Goal: Check status: Check status

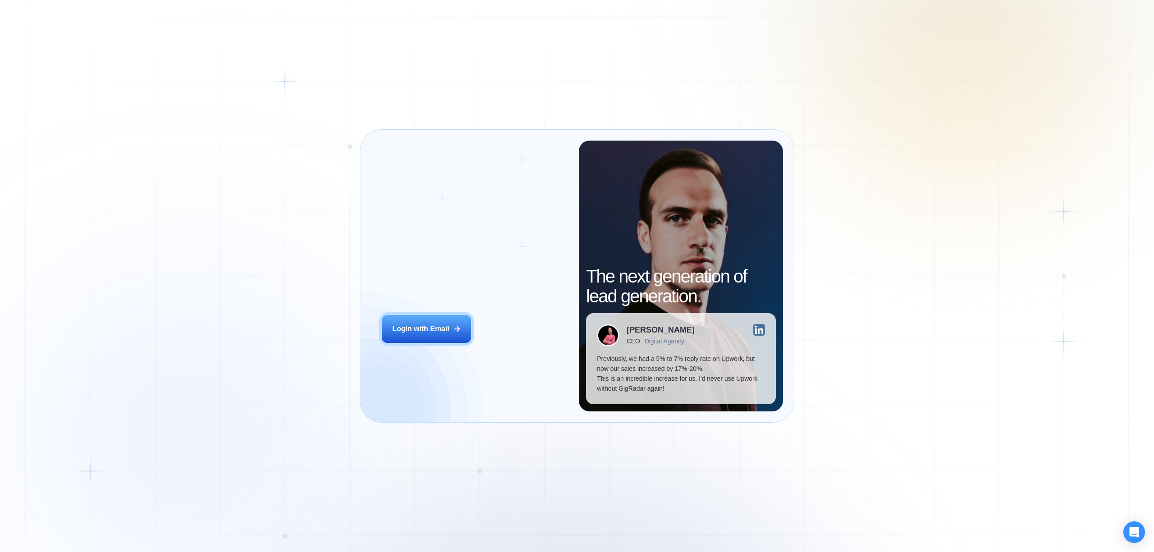
click at [465, 279] on h2 "‍ Welcome to GigRadar." at bounding box center [475, 264] width 186 height 40
click at [333, 259] on div "Login ‍ Welcome to GigRadar. AI Business Manager for Agencies Login with Email …" at bounding box center [577, 276] width 1154 height 552
click at [437, 319] on button "Login with Email" at bounding box center [426, 329] width 89 height 28
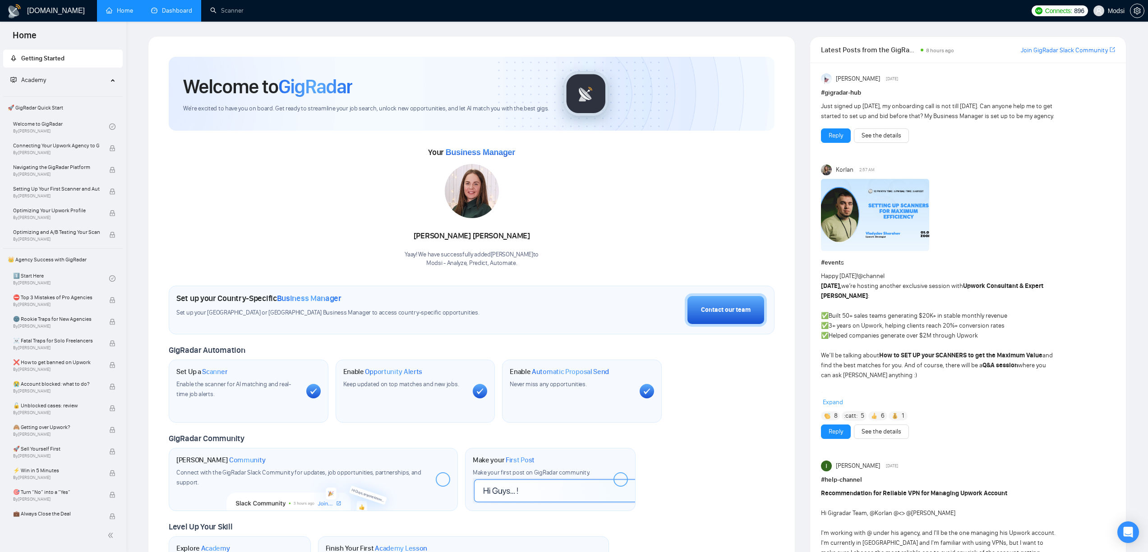
click at [177, 12] on link "Dashboard" at bounding box center [171, 11] width 41 height 8
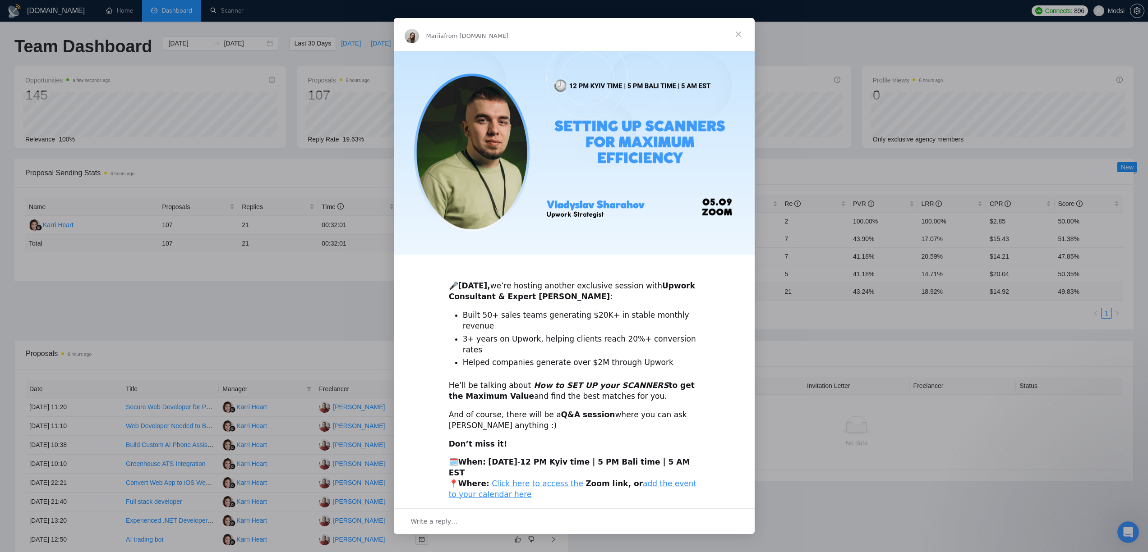
click at [740, 32] on span "Close" at bounding box center [738, 34] width 32 height 32
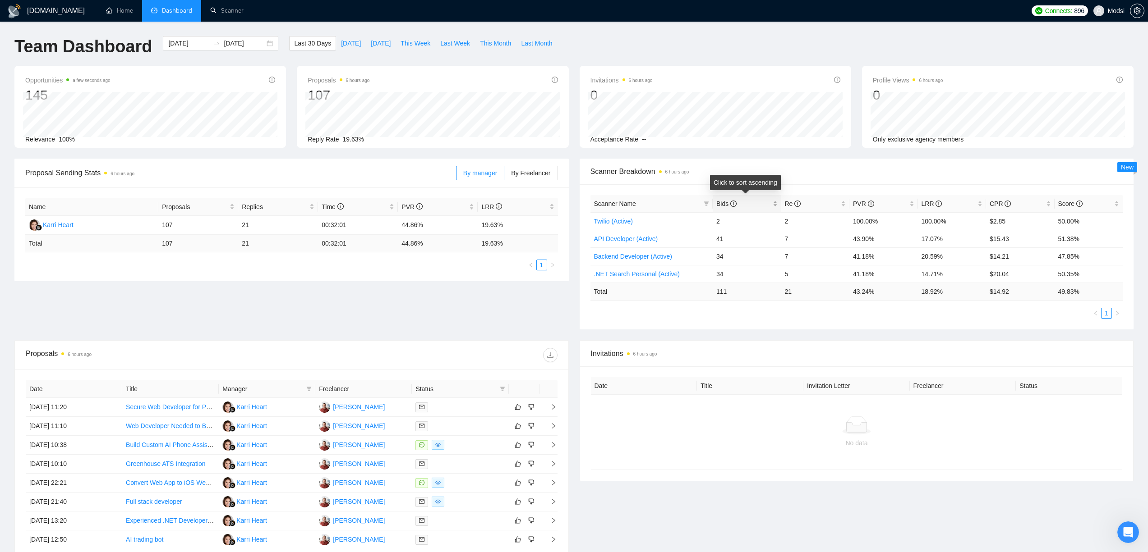
click at [724, 199] on div "Bids" at bounding box center [746, 204] width 61 height 10
click at [1005, 41] on div "Team Dashboard [DATE] [DATE] Last 30 Days [DATE] [DATE] This Week Last Week Thi…" at bounding box center [573, 51] width 1129 height 30
click at [751, 203] on span "Bids" at bounding box center [743, 204] width 55 height 10
click at [755, 203] on span "Bids" at bounding box center [743, 204] width 55 height 10
click at [759, 203] on span "Bids" at bounding box center [743, 204] width 55 height 10
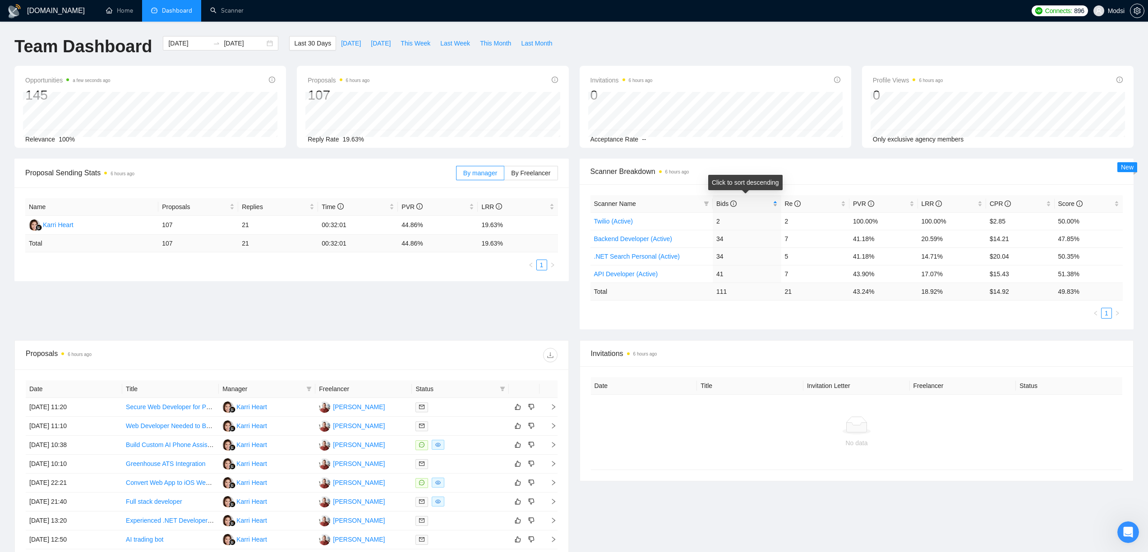
click at [766, 207] on span "Bids" at bounding box center [743, 204] width 55 height 10
click at [322, 46] on span "Last 30 Days" at bounding box center [312, 43] width 37 height 10
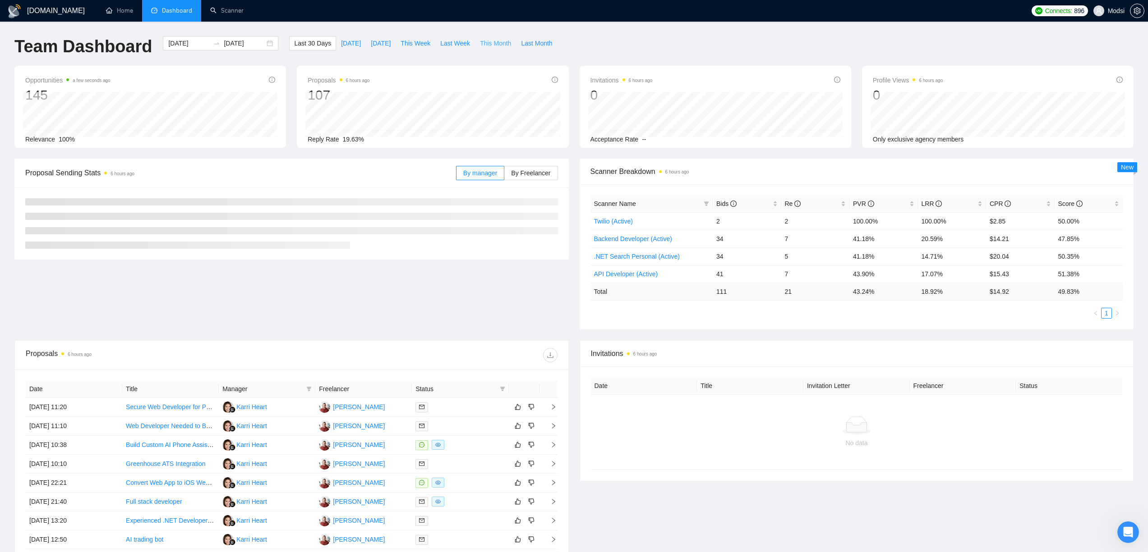
click at [484, 46] on span "This Month" at bounding box center [495, 43] width 31 height 10
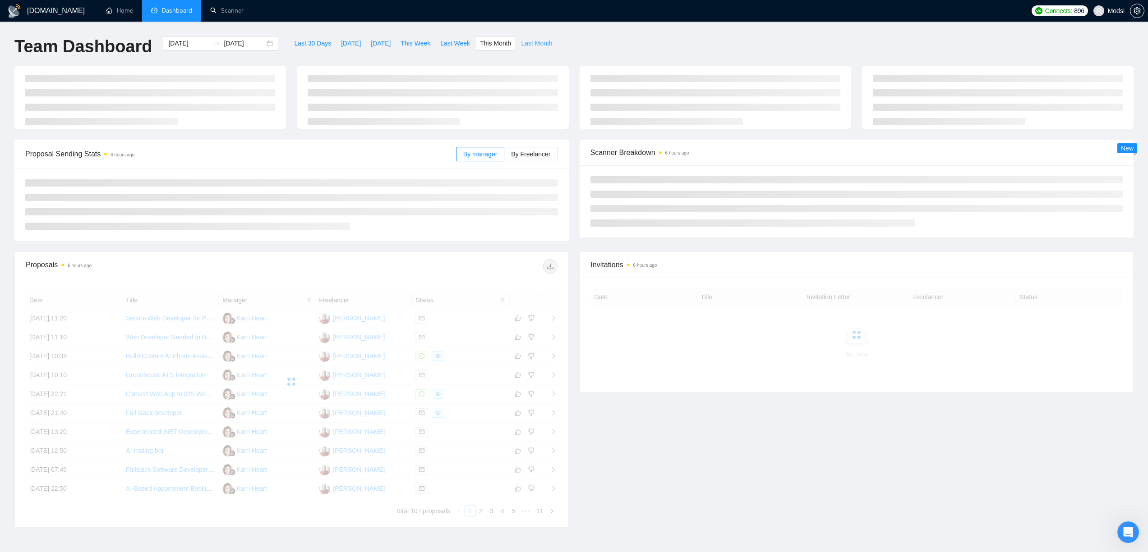
type input "[DATE]"
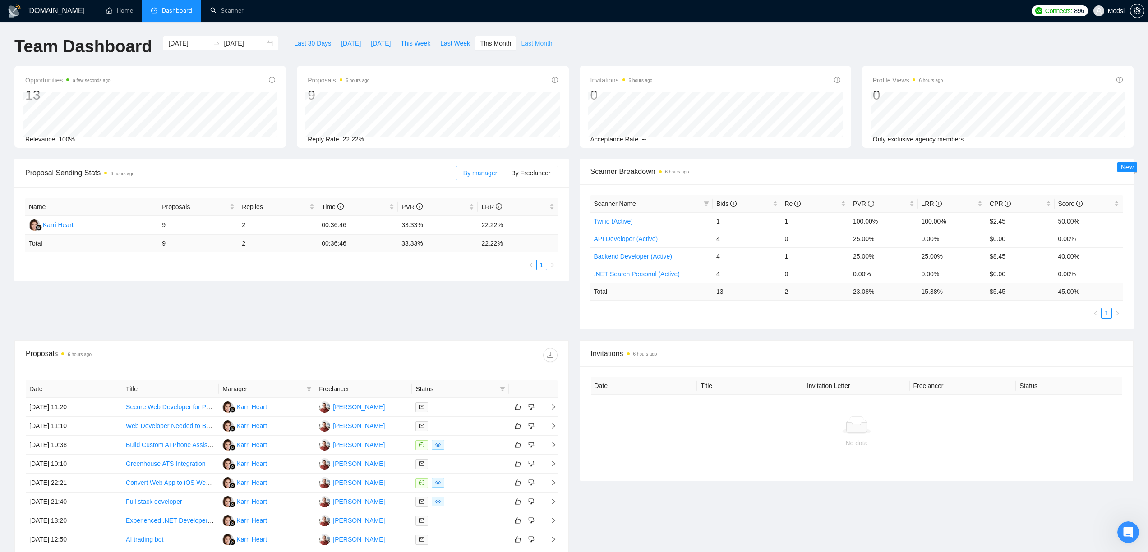
click at [537, 45] on span "Last Month" at bounding box center [536, 43] width 31 height 10
type input "[DATE]"
click at [312, 46] on span "Last 30 Days" at bounding box center [312, 43] width 37 height 10
type input "[DATE]"
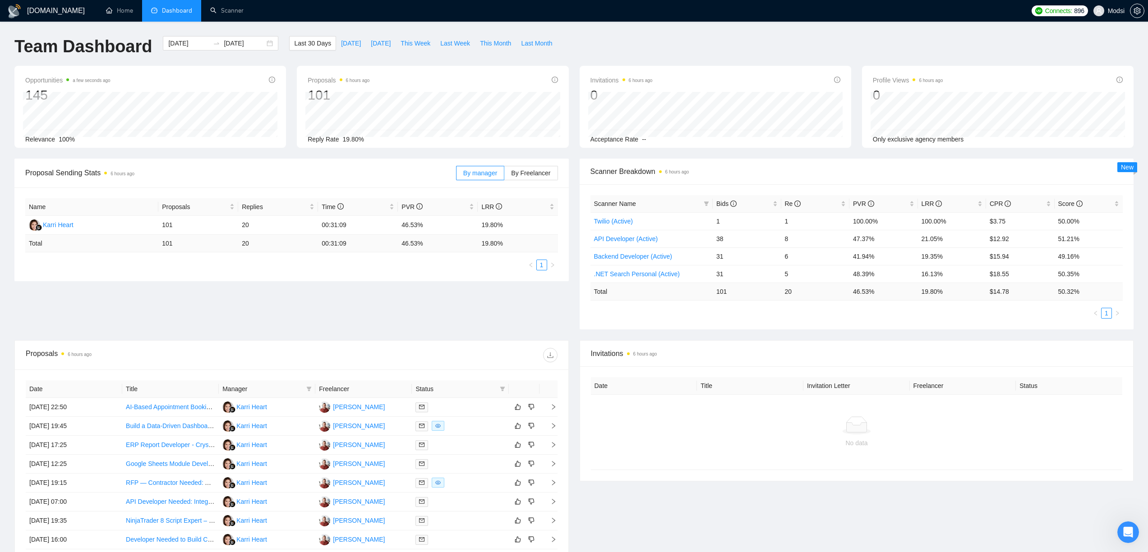
type input "[DATE]"
